Goal: Transaction & Acquisition: Purchase product/service

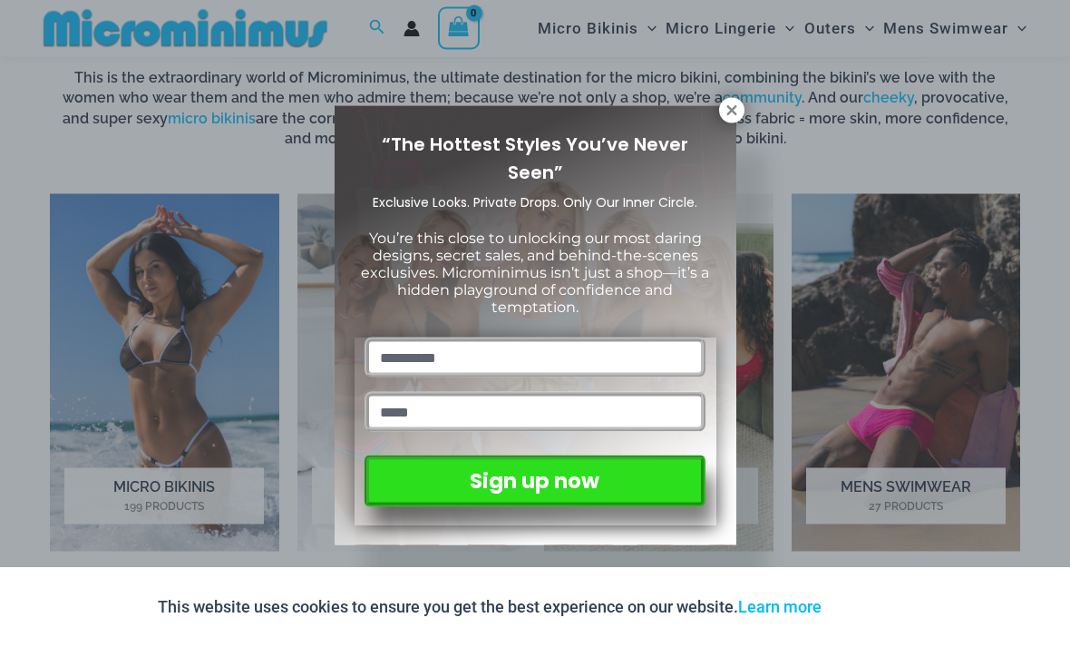
scroll to position [1105, 0]
click at [739, 111] on icon at bounding box center [732, 110] width 16 height 16
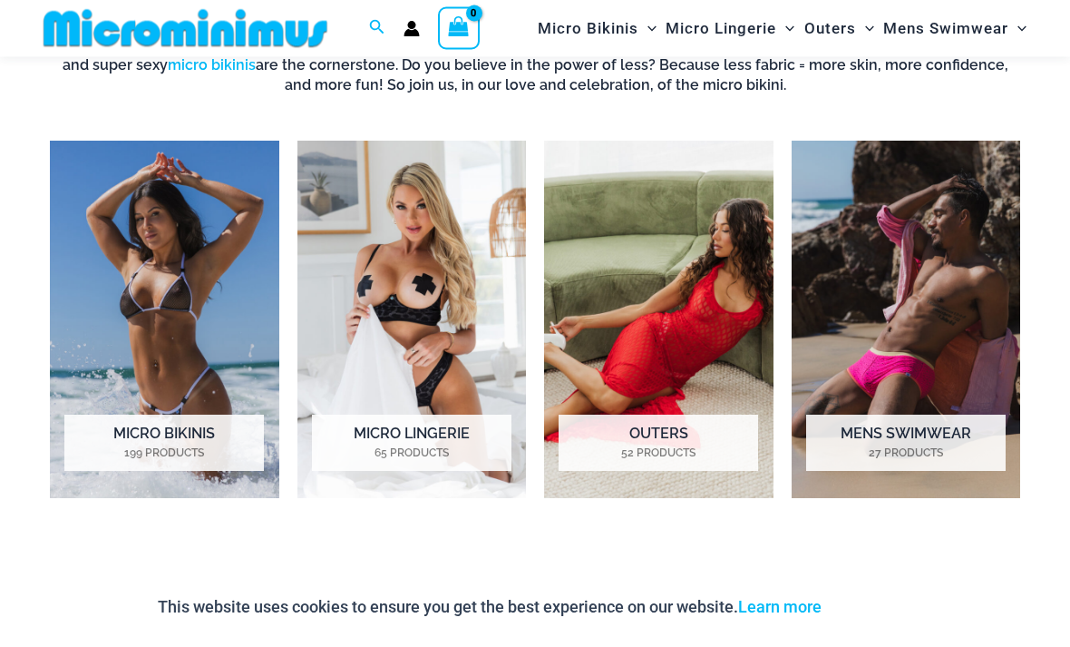
scroll to position [1199, 0]
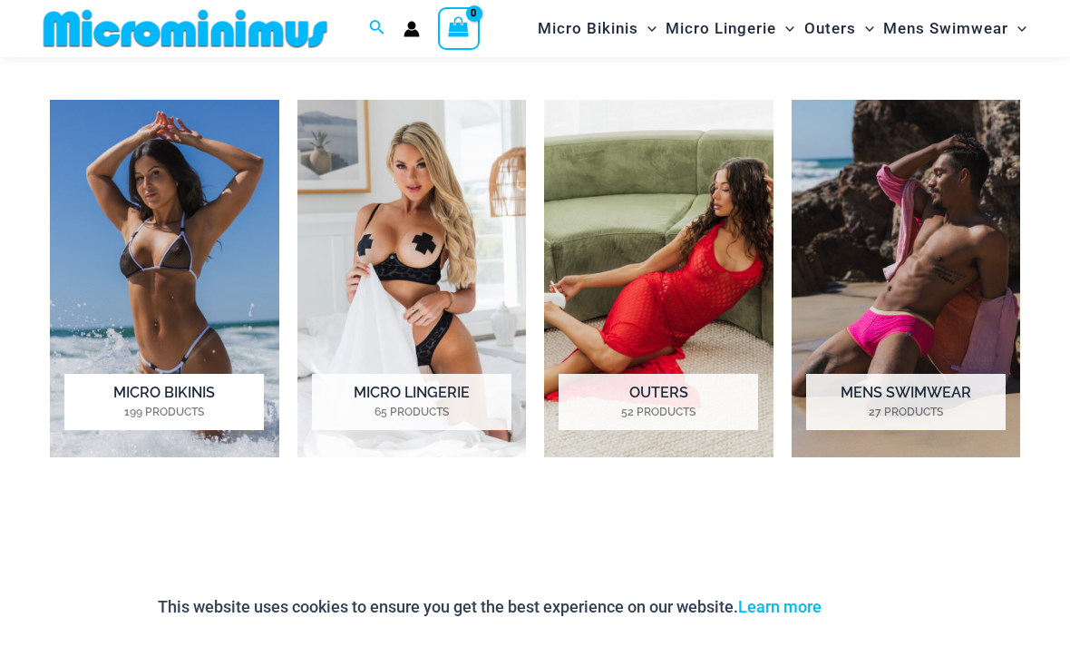
click at [162, 369] on img "Visit product category Micro Bikinis" at bounding box center [164, 278] width 229 height 356
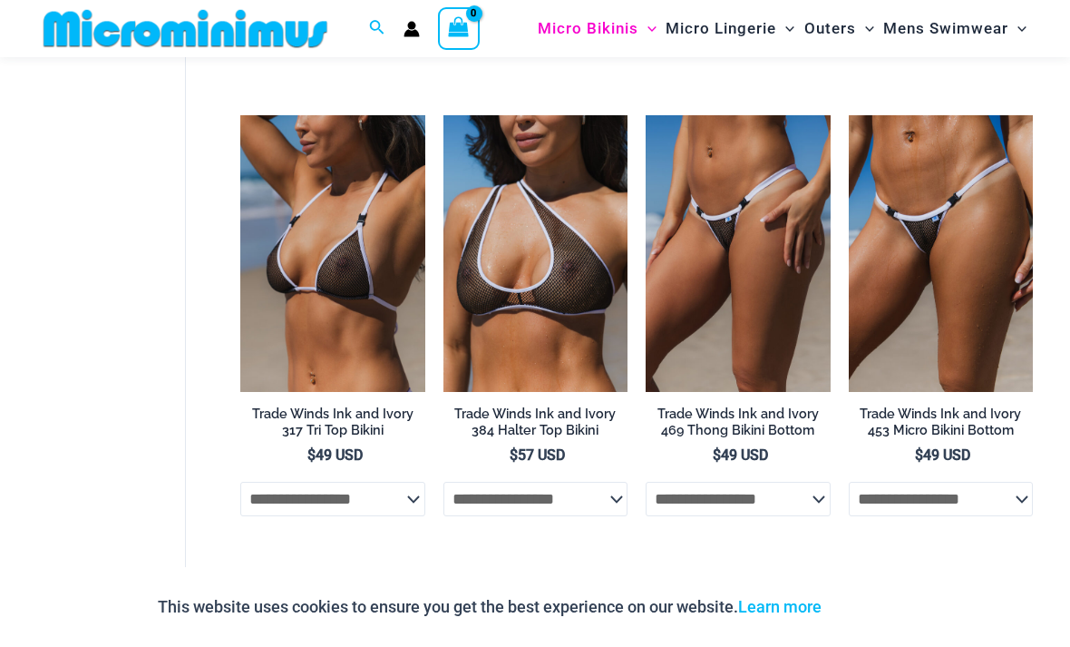
scroll to position [2449, 0]
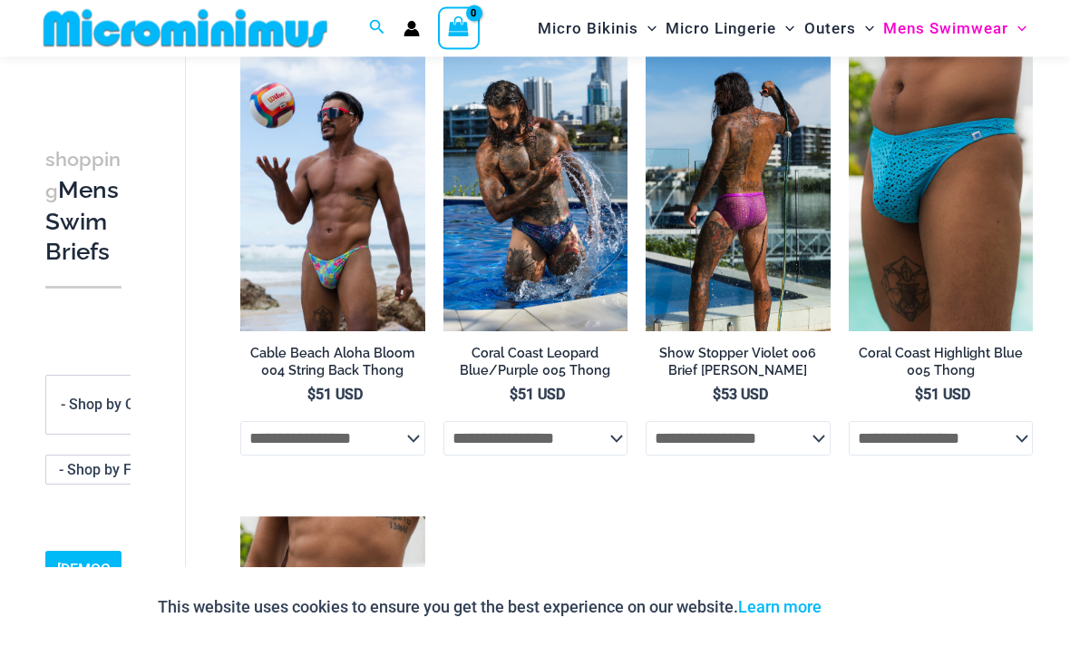
scroll to position [608, 0]
click at [766, 277] on img at bounding box center [738, 192] width 185 height 277
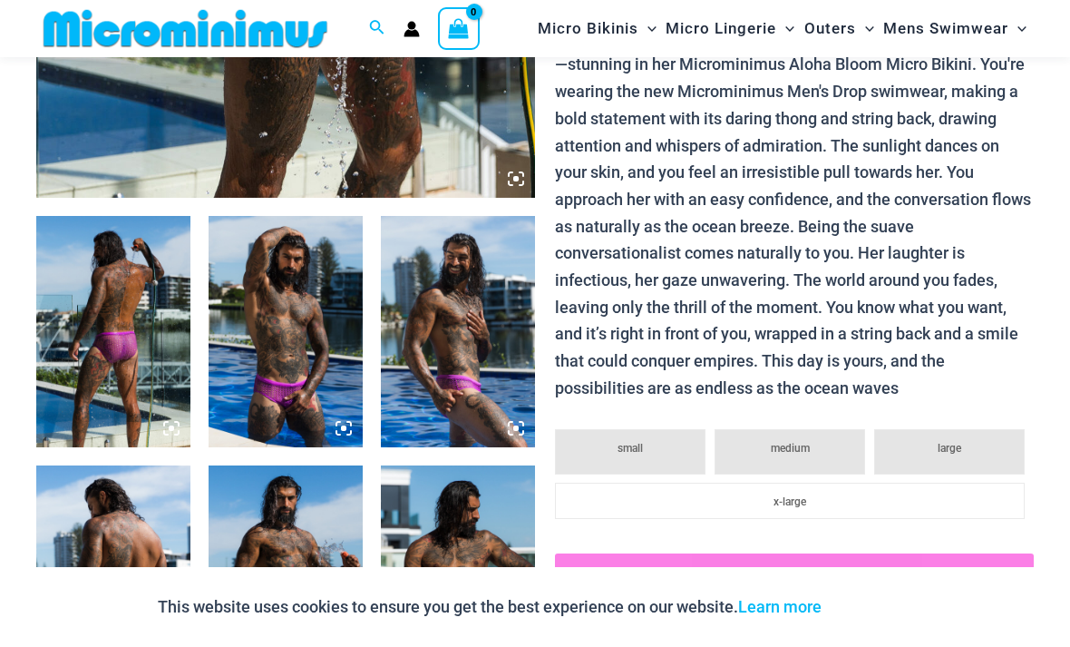
scroll to position [847, 0]
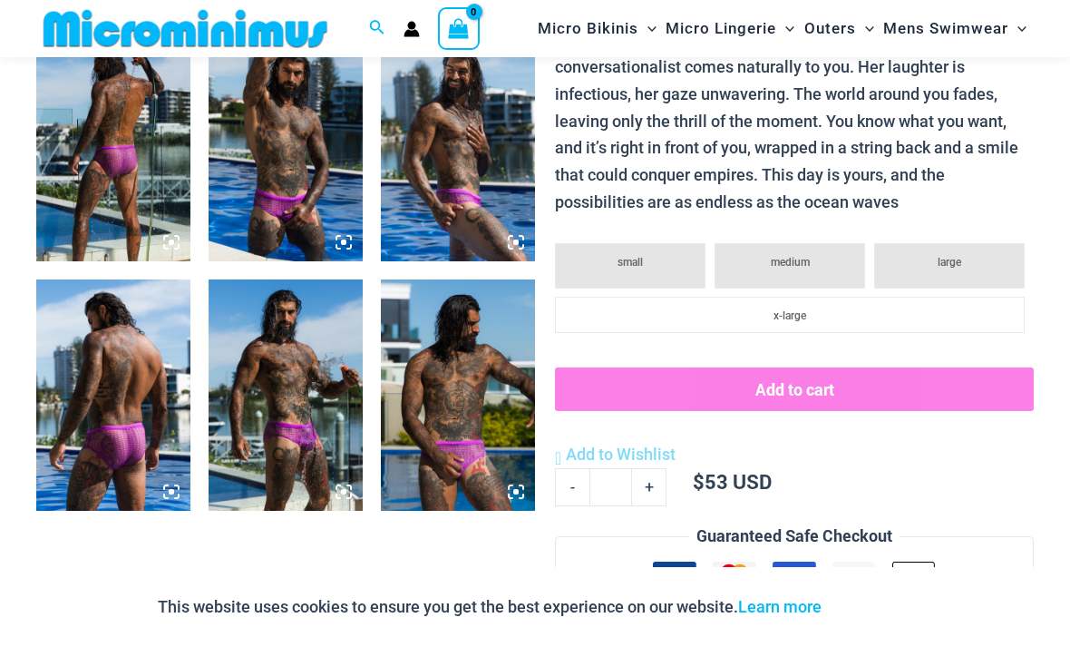
click at [314, 209] on img at bounding box center [286, 145] width 154 height 231
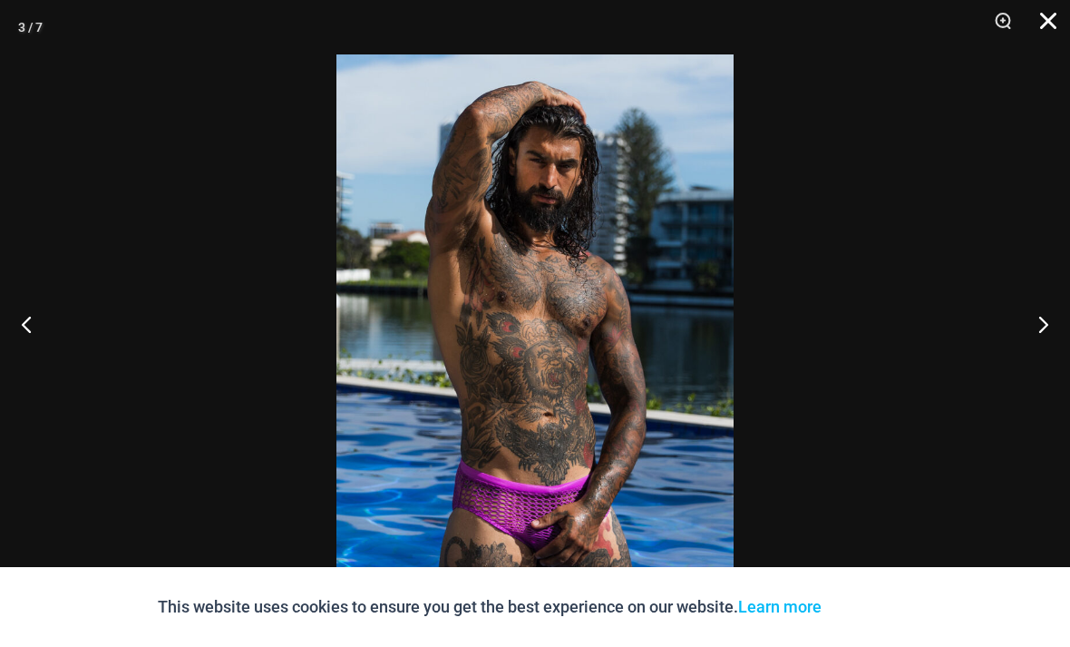
click at [1046, 27] on button "Close" at bounding box center [1041, 27] width 45 height 54
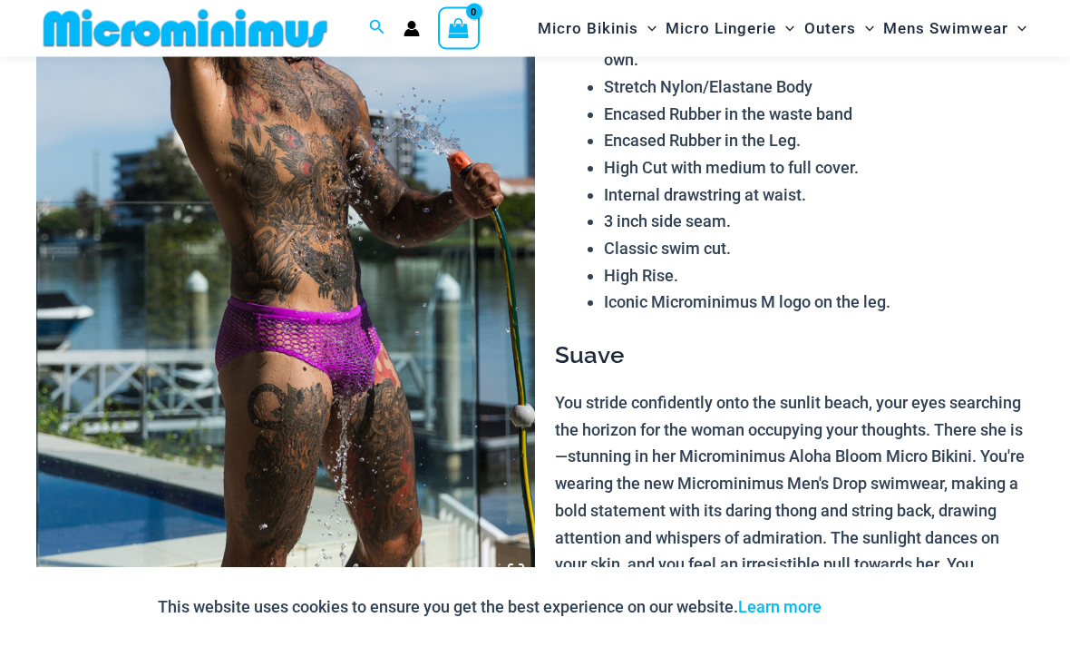
scroll to position [258, 0]
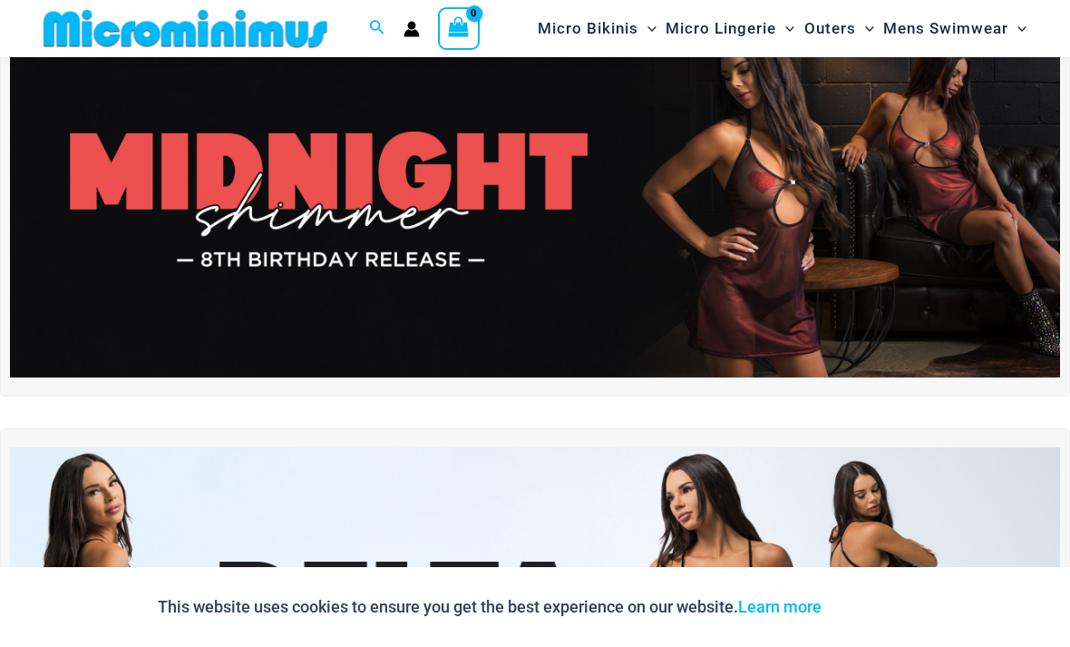
scroll to position [113, 0]
